Goal: Information Seeking & Learning: Learn about a topic

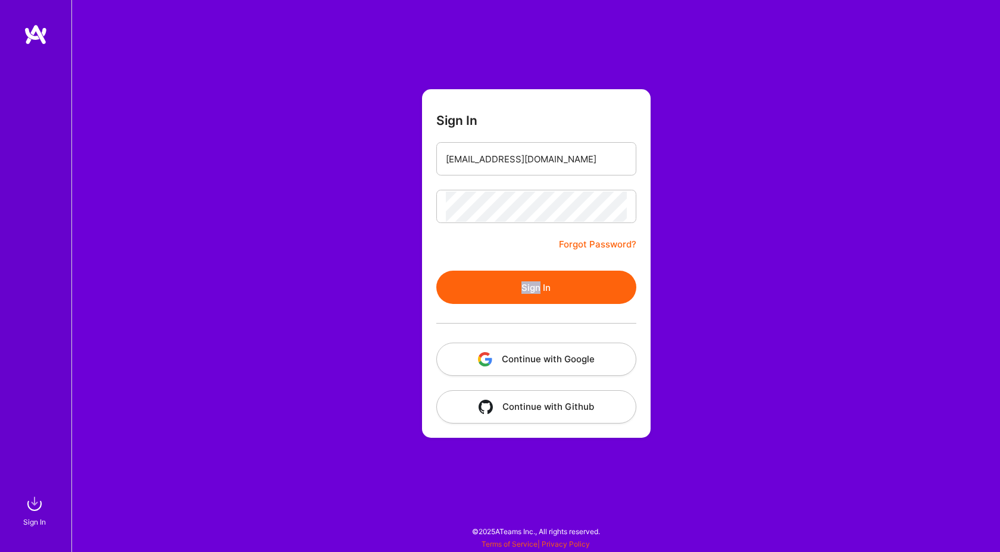
click at [480, 281] on button "Sign In" at bounding box center [536, 287] width 200 height 33
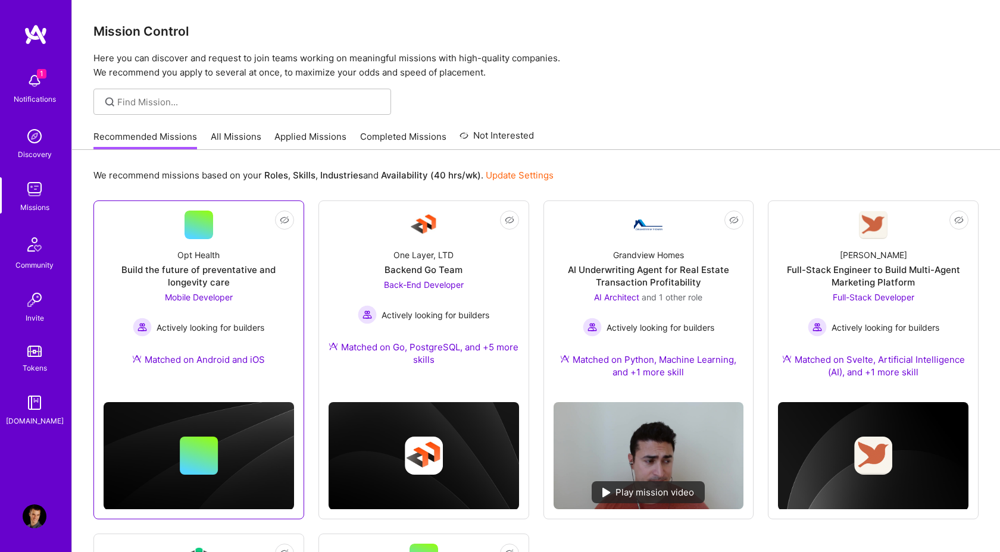
click at [195, 268] on div "Build the future of preventative and longevity care" at bounding box center [199, 276] width 190 height 25
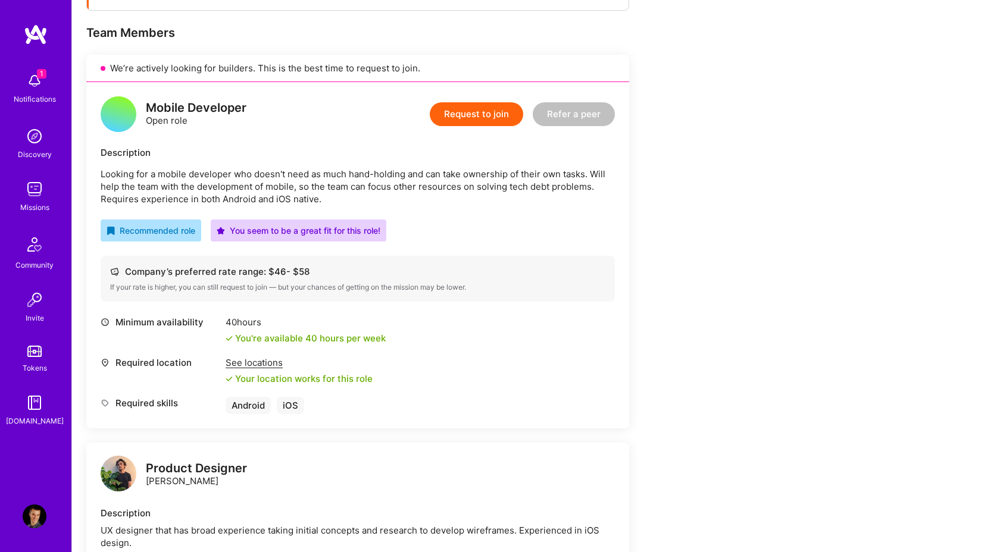
scroll to position [224, 0]
click at [30, 187] on img at bounding box center [35, 189] width 24 height 24
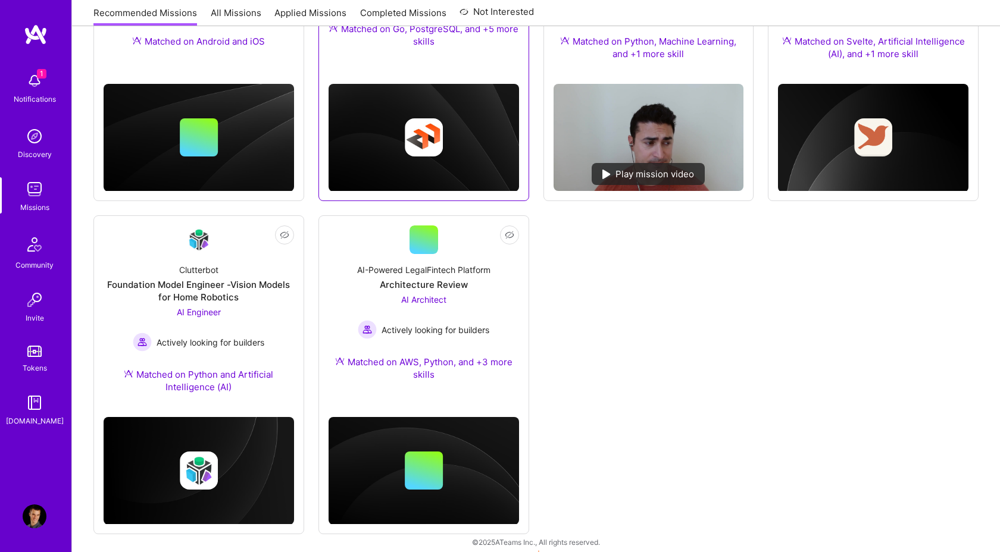
scroll to position [329, 0]
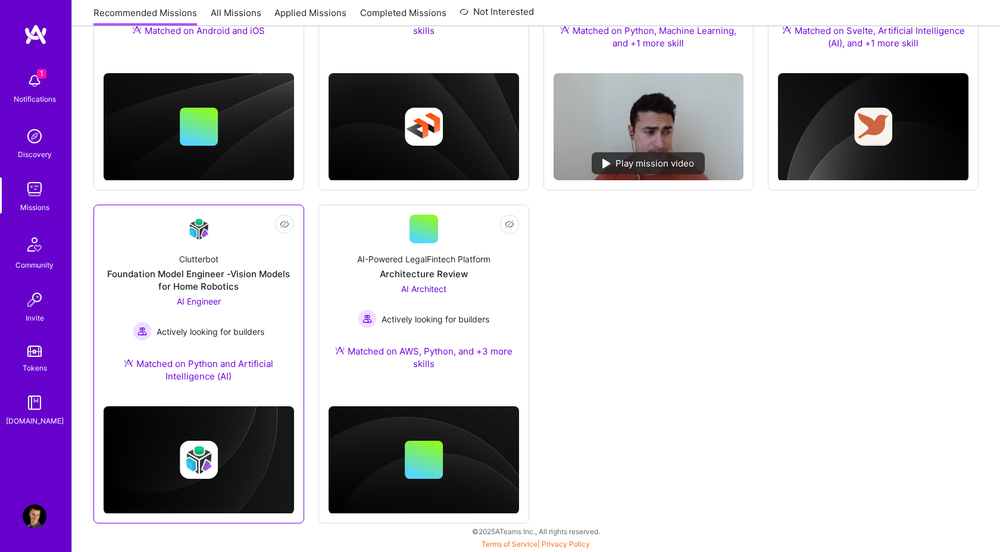
click at [211, 278] on div "Foundation Model Engineer -Vision Models for Home Robotics" at bounding box center [199, 280] width 190 height 25
